Goal: Find contact information: Find contact information

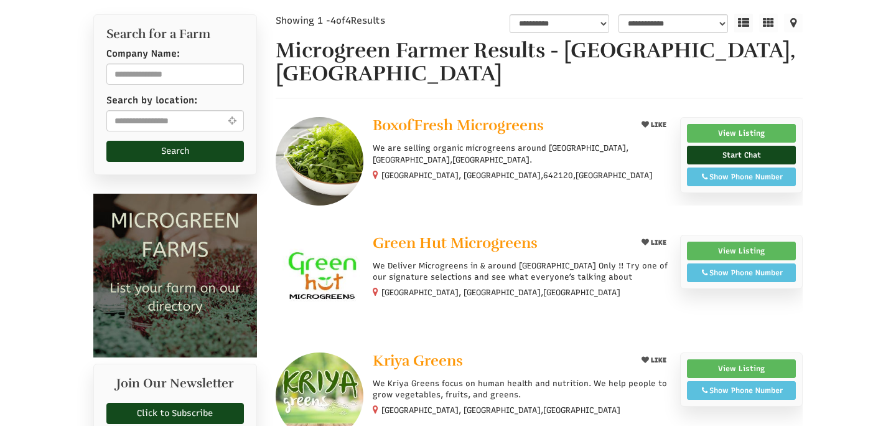
select select "Language Translate Widget"
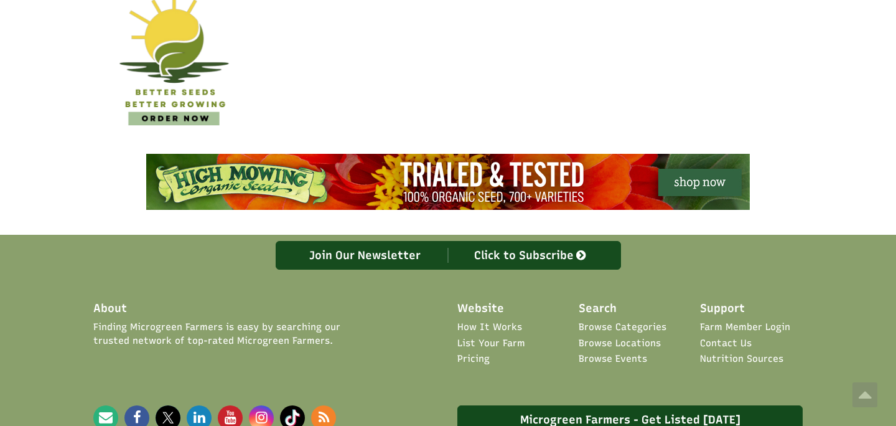
scroll to position [797, 0]
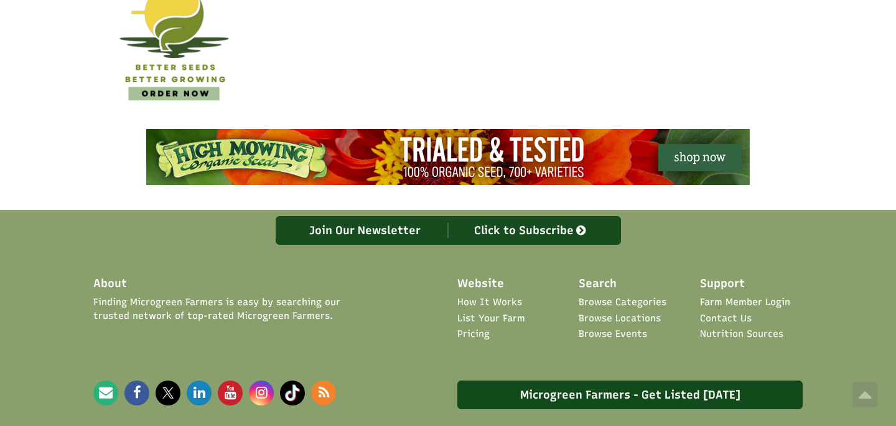
click at [256, 396] on icon at bounding box center [261, 392] width 12 height 14
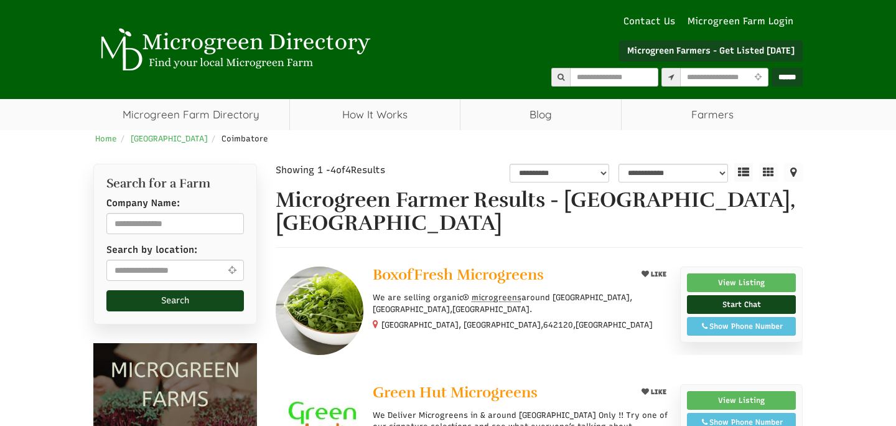
select select "Language Translate Widget"
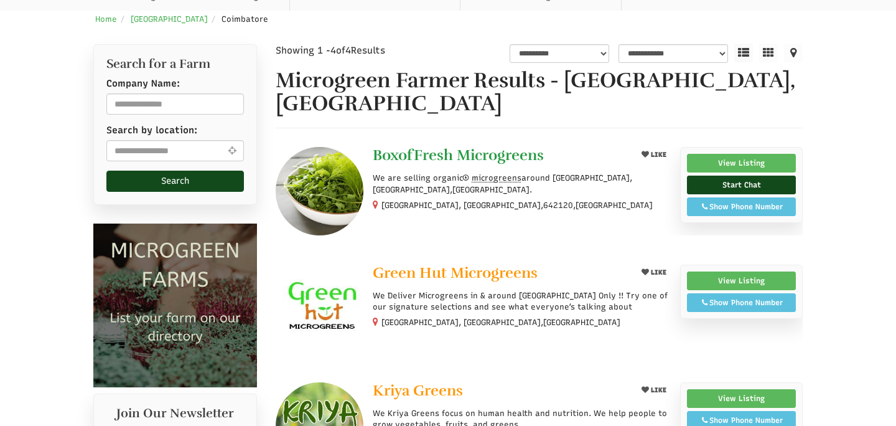
scroll to position [124, 0]
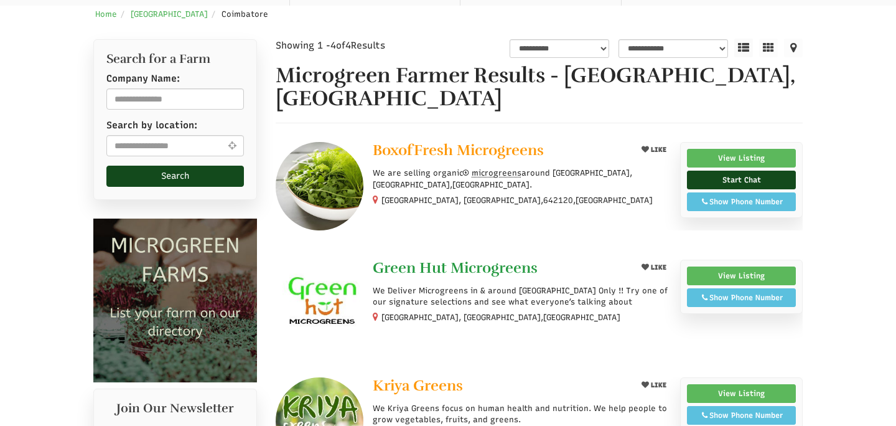
click at [428, 276] on link "Green Hut Microgreens" at bounding box center [500, 269] width 255 height 19
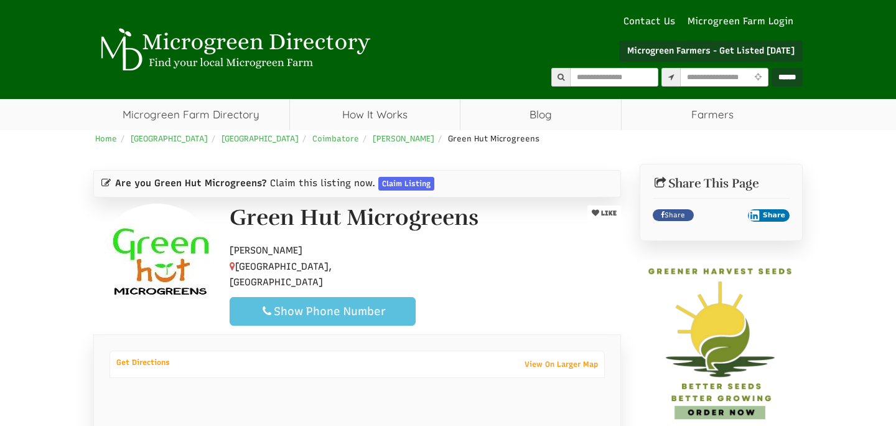
select select "Language Translate Widget"
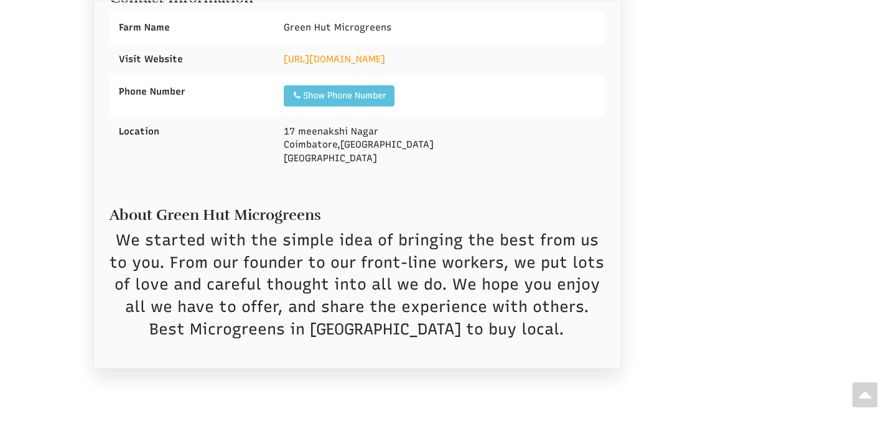
scroll to position [523, 0]
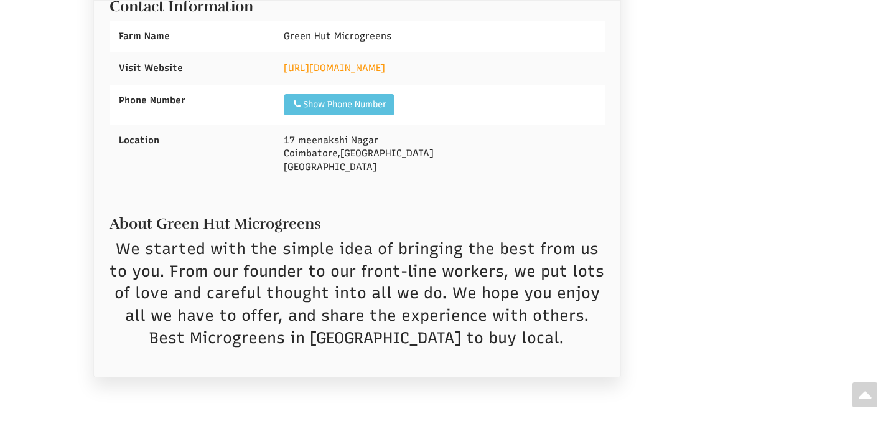
click at [378, 54] on div "[URL][DOMAIN_NAME]" at bounding box center [439, 68] width 330 height 32
click at [384, 66] on link "[URL][DOMAIN_NAME]" at bounding box center [334, 67] width 101 height 11
